Goal: Task Accomplishment & Management: Complete application form

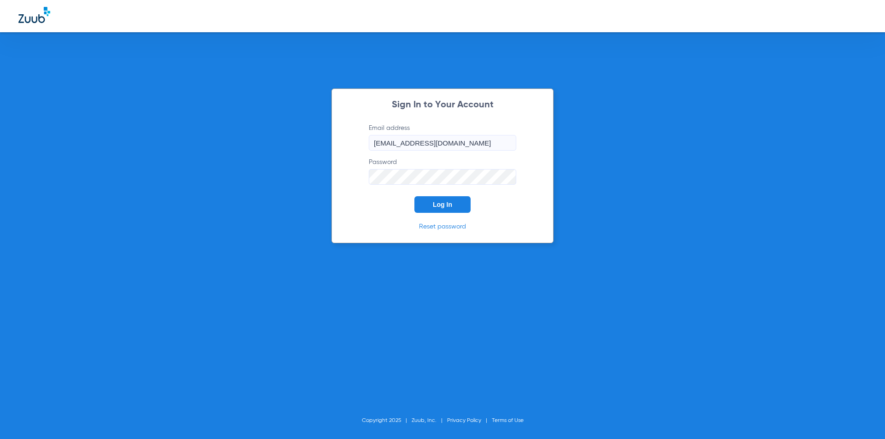
click at [456, 208] on button "Log In" at bounding box center [443, 204] width 56 height 17
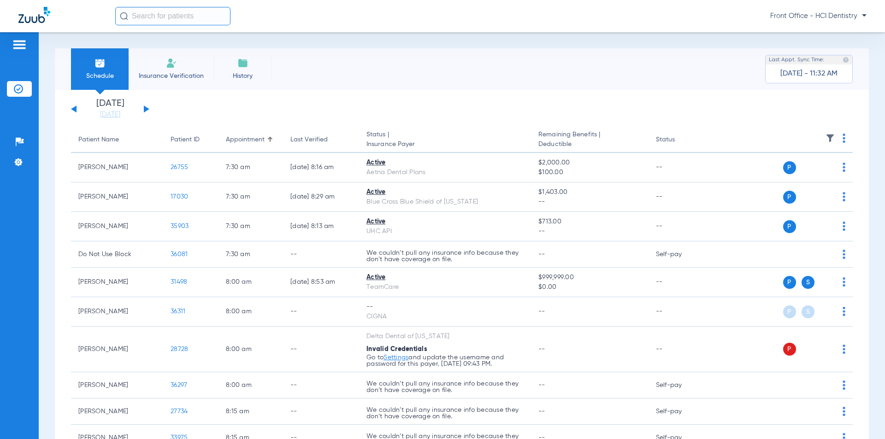
click at [174, 71] on span "Insurance Verification" at bounding box center [171, 75] width 71 height 9
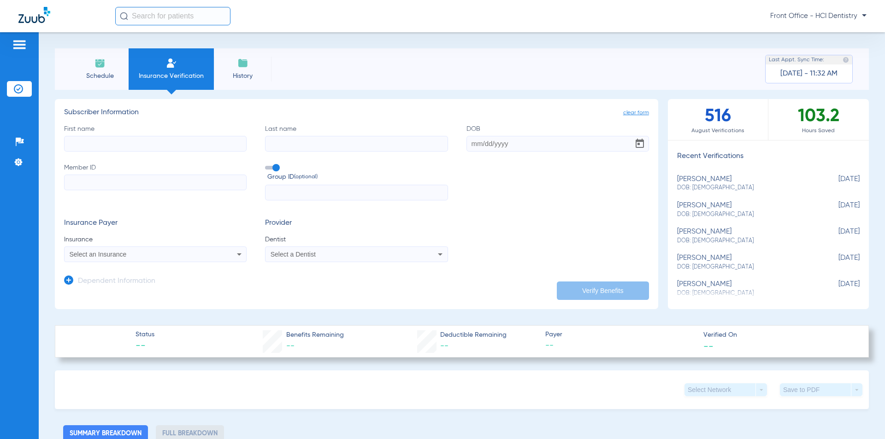
click at [117, 146] on input "First name" at bounding box center [155, 144] width 183 height 16
type input "brendalynn"
type input "[PERSON_NAME]"
type input "[DATE]"
click at [113, 183] on input "Member ID" at bounding box center [155, 183] width 183 height 16
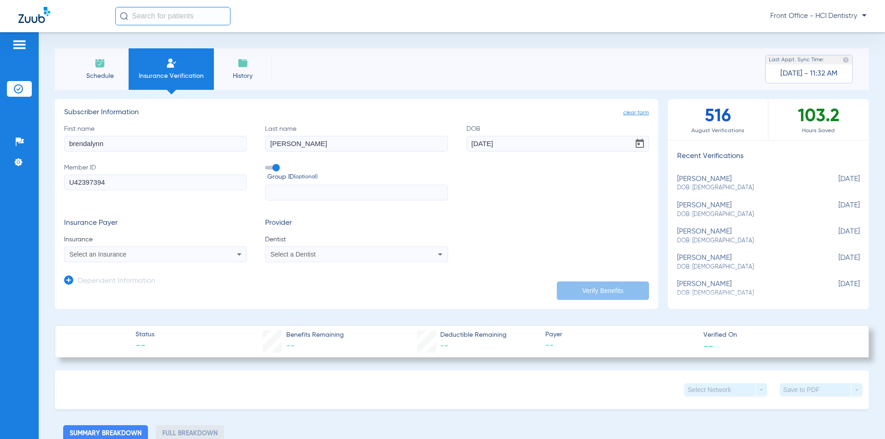
type input "U42397394"
click at [238, 252] on icon at bounding box center [239, 254] width 11 height 11
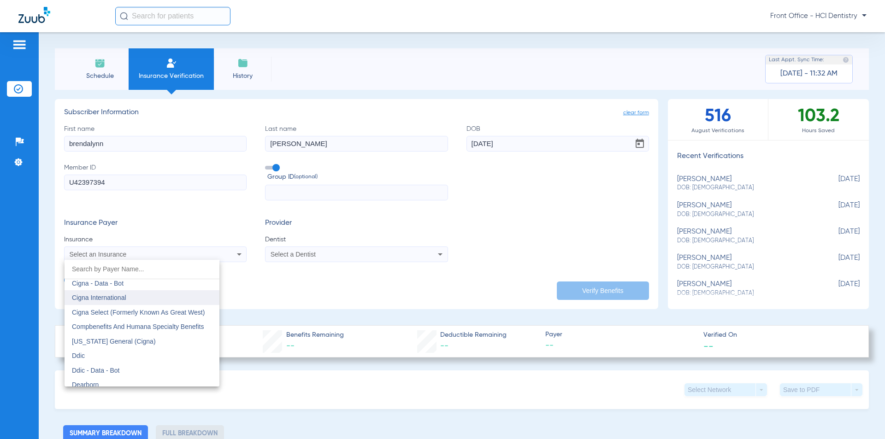
scroll to position [1337, 0]
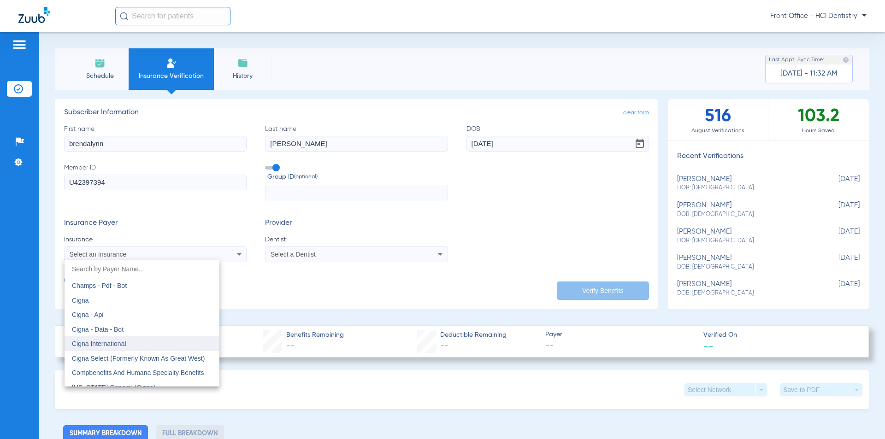
click at [102, 299] on mat-option "Cigna" at bounding box center [142, 300] width 155 height 15
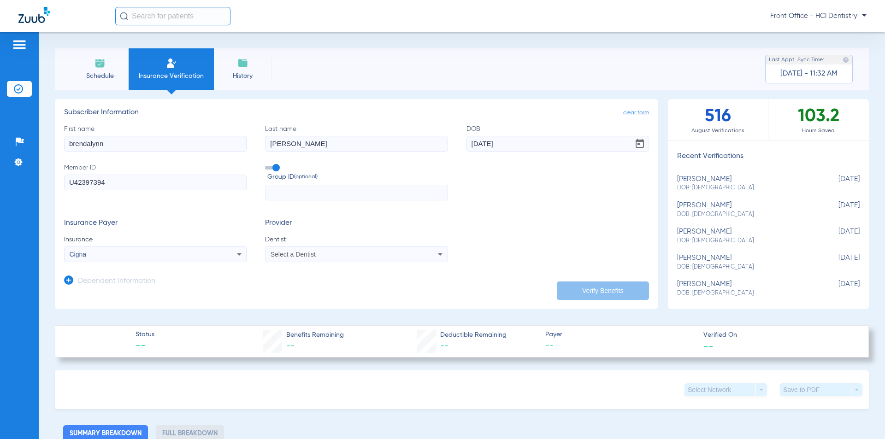
click at [410, 256] on div "Select a Dentist" at bounding box center [357, 254] width 182 height 11
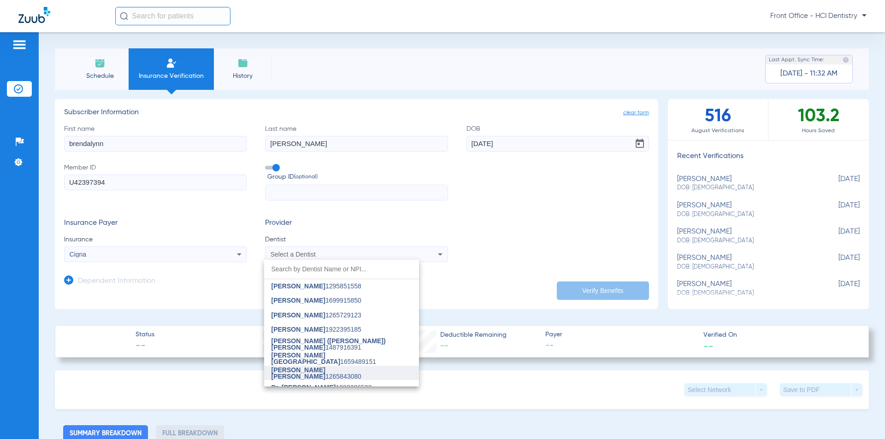
scroll to position [24, 0]
click at [353, 379] on span "Dr. [PERSON_NAME] 1902326523" at bounding box center [322, 379] width 101 height 6
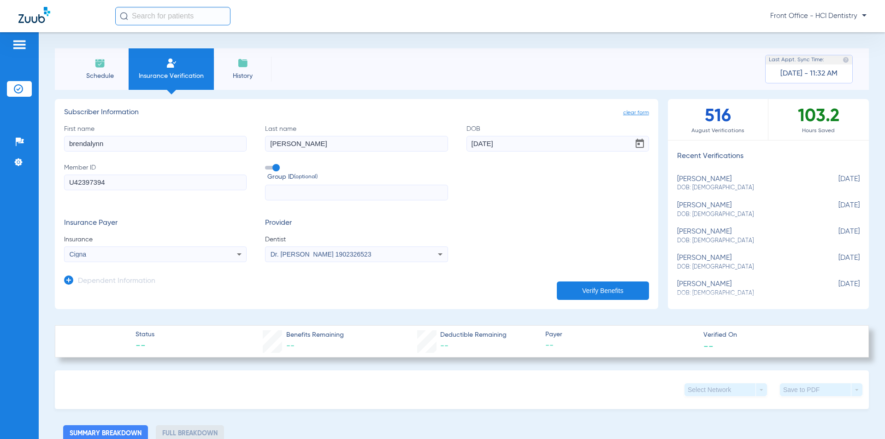
click at [611, 285] on button "Verify Benefits" at bounding box center [603, 291] width 92 height 18
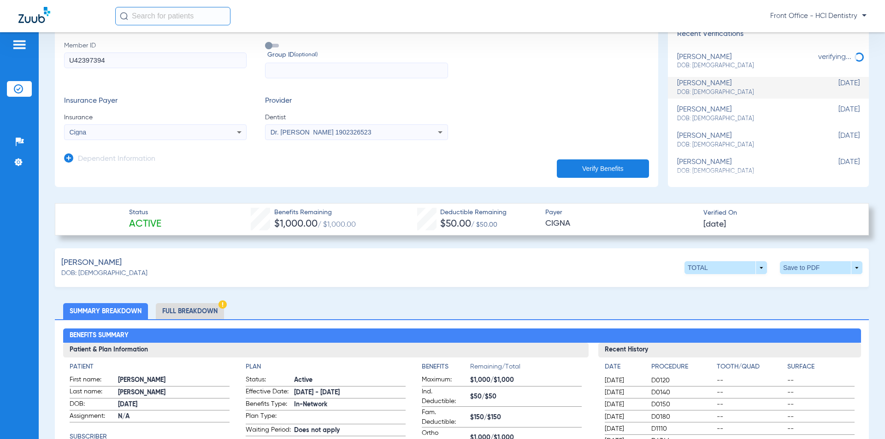
scroll to position [184, 0]
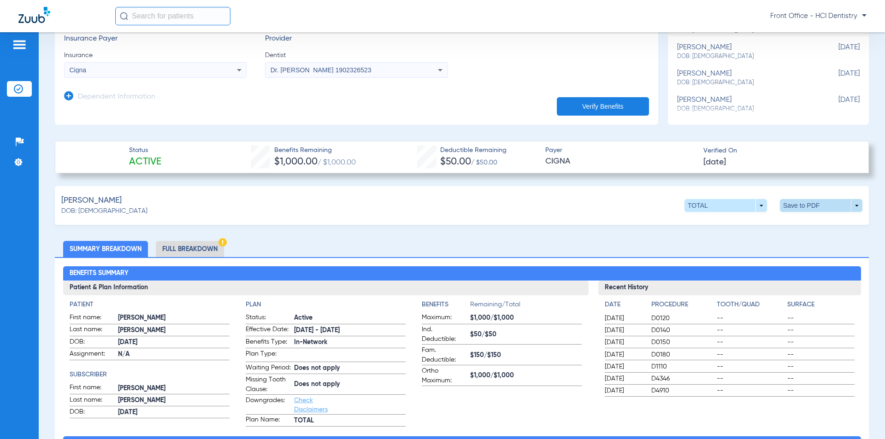
click at [826, 206] on span at bounding box center [821, 205] width 83 height 13
click at [742, 227] on button "insert_drive_file Save to PDF" at bounding box center [736, 223] width 70 height 18
click at [811, 205] on span at bounding box center [822, 206] width 22 height 22
